Goal: Check status

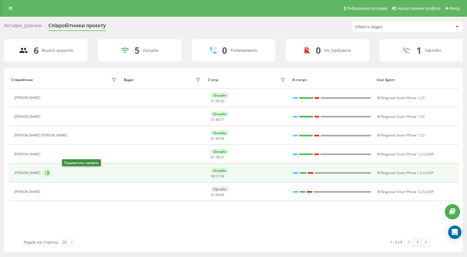
click at [49, 172] on icon at bounding box center [47, 172] width 1 height 3
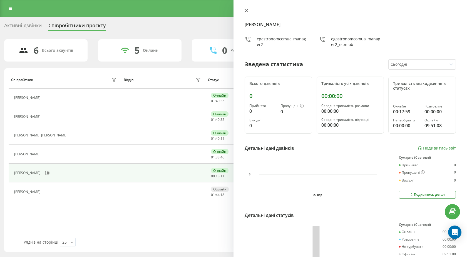
click at [245, 13] on button at bounding box center [246, 10] width 7 height 5
